Goal: Complete application form

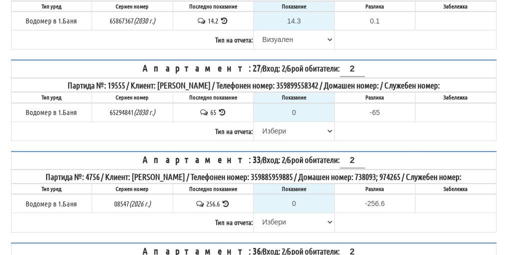
scroll to position [173, 0]
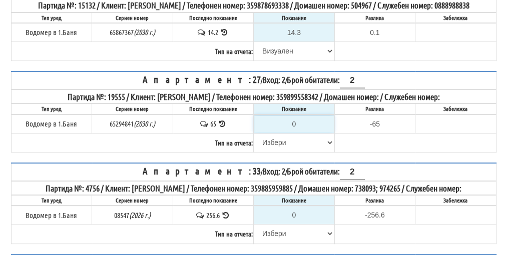
click at [298, 122] on input "0" at bounding box center [294, 124] width 80 height 17
type input "6"
type input "-59.000"
type input "65"
type input "0.000"
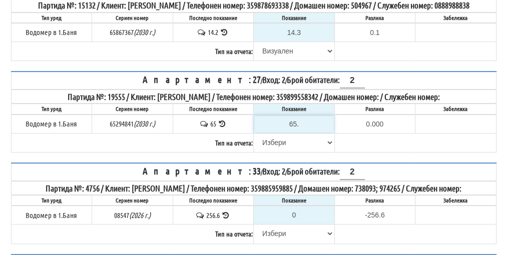
type input "65.7"
type input "0.700"
type input "65.7"
click at [281, 139] on select "Избери Визуален Телефон Бележка Неосигурен достъп Самоотчет Служебно Дистанцион…" at bounding box center [294, 142] width 80 height 17
select select "89c75930-9bfd-e511-80be-8d5a1dced85a"
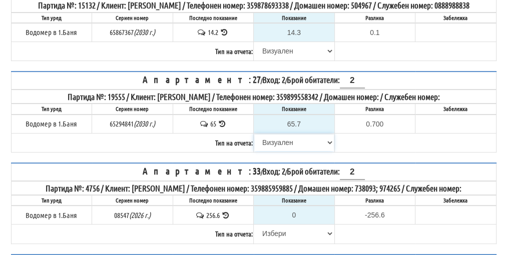
click at [254, 134] on select "Избери Визуален Телефон Бележка Неосигурен достъп Самоотчет Служебно Дистанцион…" at bounding box center [294, 142] width 80 height 17
click at [301, 207] on input "0" at bounding box center [294, 215] width 80 height 17
type input "2"
type input "-254.600"
type input "25"
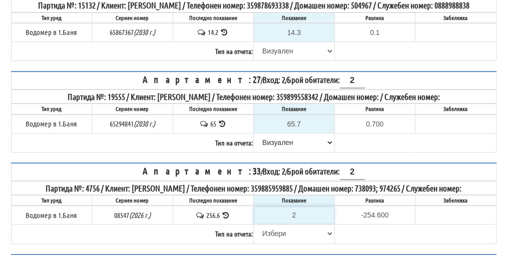
type input "-231.600"
type input "258"
type input "1.400"
type input "258.2"
type input "1.6"
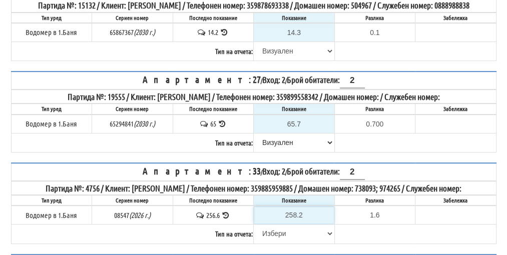
type input "258.2"
click at [282, 230] on select "Избери Визуален Телефон Бележка Неосигурен достъп Самоотчет Служебно Дистанцион…" at bounding box center [294, 233] width 80 height 17
select select "89c75930-9bfd-e511-80be-8d5a1dced85a"
click at [254, 225] on select "Избери Визуален Телефон Бележка Неосигурен достъп Самоотчет Служебно Дистанцион…" at bounding box center [294, 233] width 80 height 17
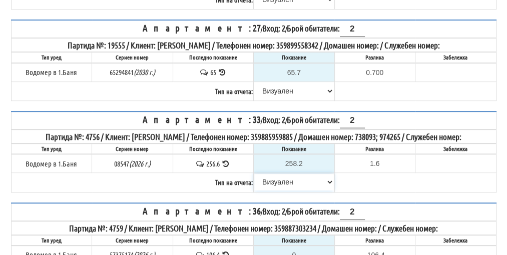
scroll to position [273, 0]
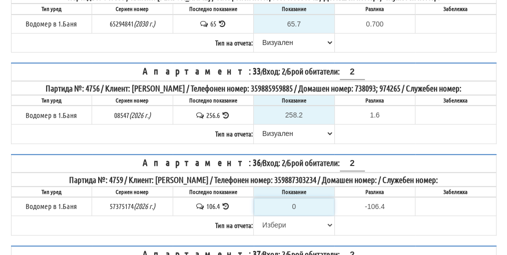
click at [297, 198] on input "0" at bounding box center [294, 206] width 80 height 17
type input "1"
type input "-105.400"
type input "10"
type input "-96.400"
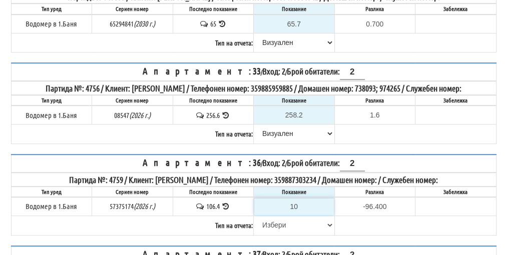
type input "107"
type input "0.600"
type input "107.4"
type input "1.0"
type input "107.4"
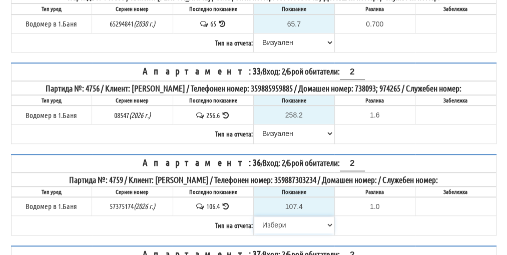
click at [280, 218] on select "Избери Визуален Телефон Бележка Неосигурен достъп Самоотчет Служебно Дистанцион…" at bounding box center [294, 225] width 80 height 17
select select "89c75930-9bfd-e511-80be-8d5a1dced85a"
click at [254, 217] on select "Избери Визуален Телефон Бележка Неосигурен достъп Самоотчет Служебно Дистанцион…" at bounding box center [294, 225] width 80 height 17
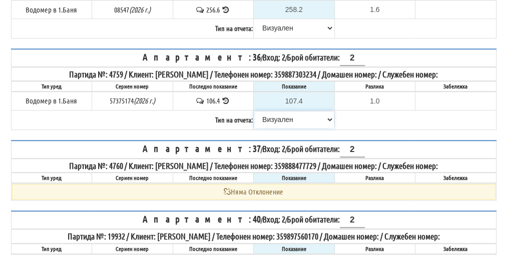
scroll to position [423, 0]
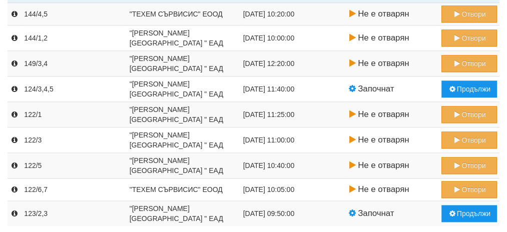
scroll to position [696, 0]
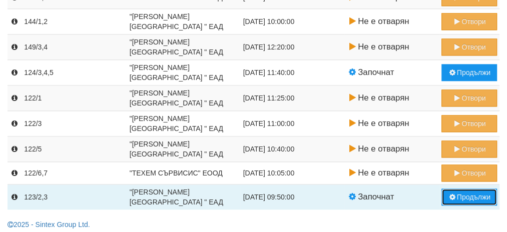
click at [464, 189] on button "Продължи" at bounding box center [470, 197] width 56 height 17
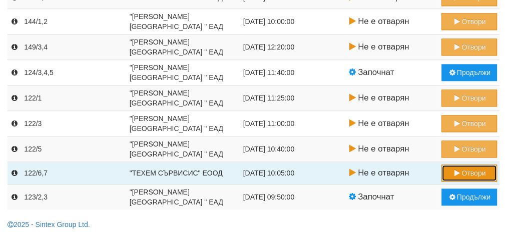
click at [468, 167] on button "Отвори" at bounding box center [470, 173] width 56 height 17
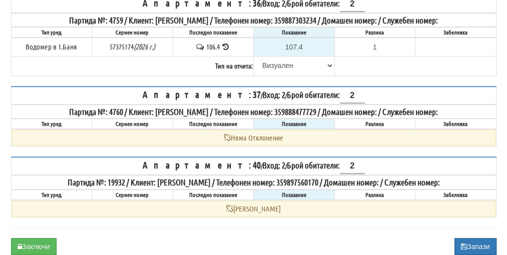
scroll to position [468, 0]
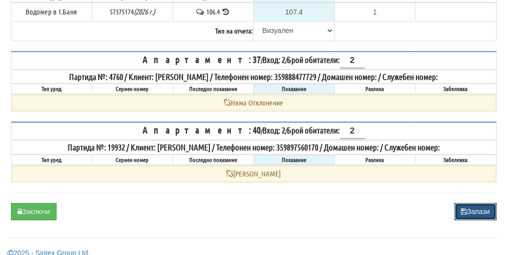
click at [479, 203] on button "Запази" at bounding box center [476, 211] width 42 height 17
